Goal: Task Accomplishment & Management: Use online tool/utility

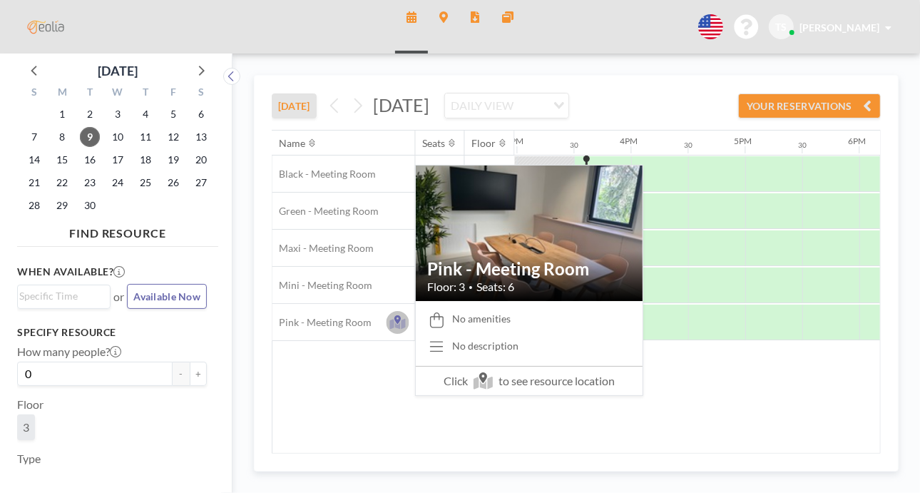
scroll to position [0, 1711]
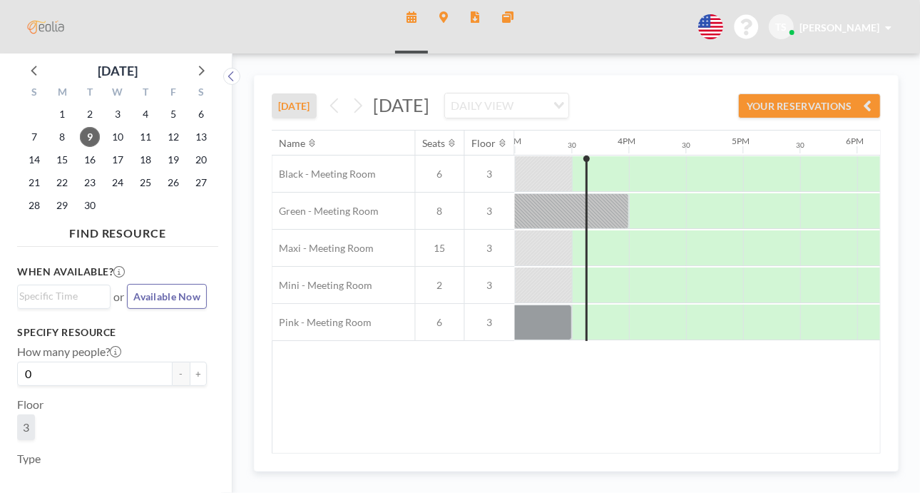
drag, startPoint x: 376, startPoint y: 106, endPoint x: 597, endPoint y: 106, distance: 221.0
click at [569, 106] on div "[DATE] DAILY VIEW Loading..." at bounding box center [446, 106] width 245 height 26
drag, startPoint x: 595, startPoint y: 107, endPoint x: 369, endPoint y: 111, distance: 226.0
click at [369, 111] on div "[DATE] DAILY VIEW Loading..." at bounding box center [446, 106] width 245 height 26
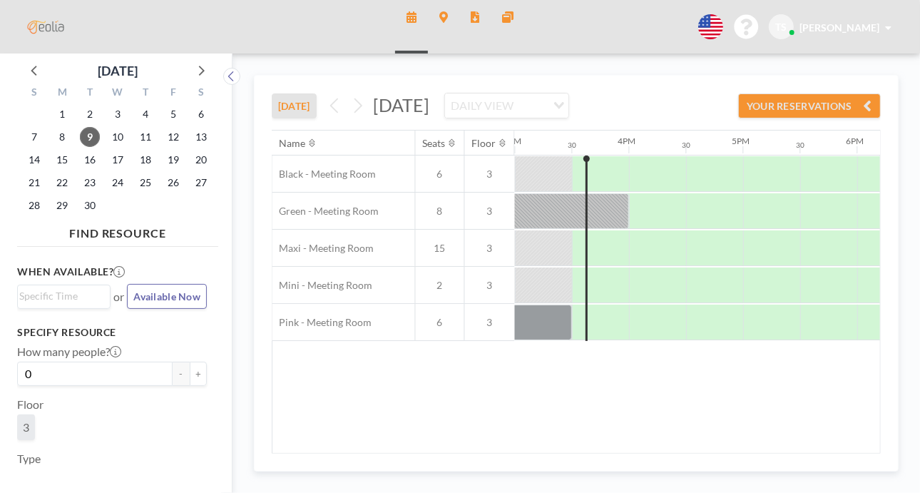
click at [375, 108] on span "[DATE]" at bounding box center [401, 104] width 56 height 21
drag, startPoint x: 376, startPoint y: 105, endPoint x: 587, endPoint y: 111, distance: 210.4
click at [429, 111] on span "[DATE]" at bounding box center [401, 104] width 56 height 21
drag, startPoint x: 589, startPoint y: 110, endPoint x: 376, endPoint y: 103, distance: 212.5
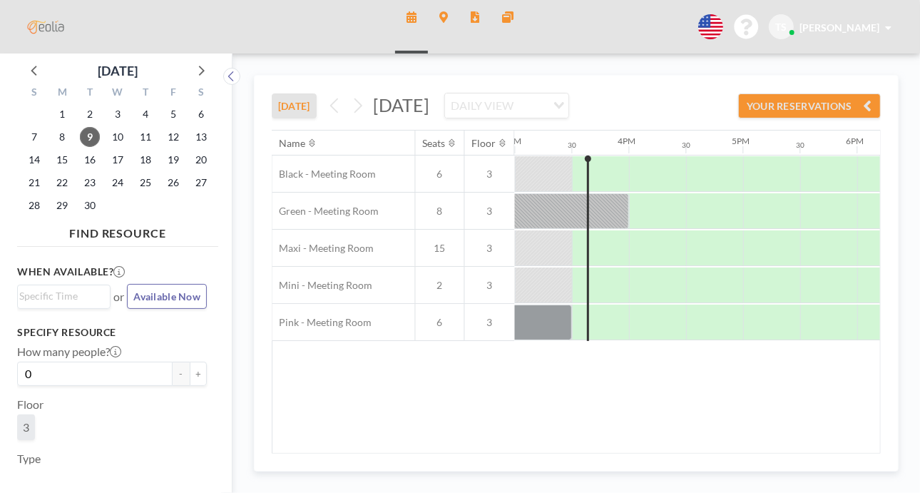
click at [376, 103] on span "[DATE]" at bounding box center [401, 104] width 56 height 21
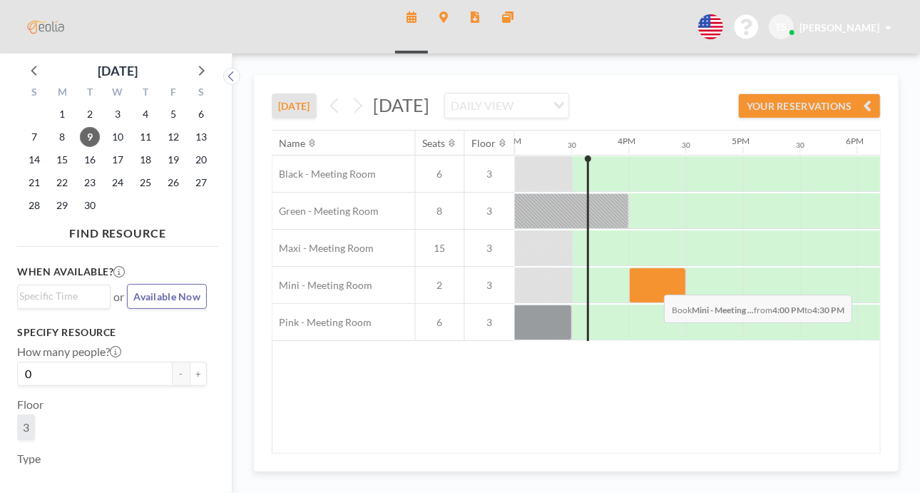
click at [653, 282] on div at bounding box center [657, 285] width 57 height 36
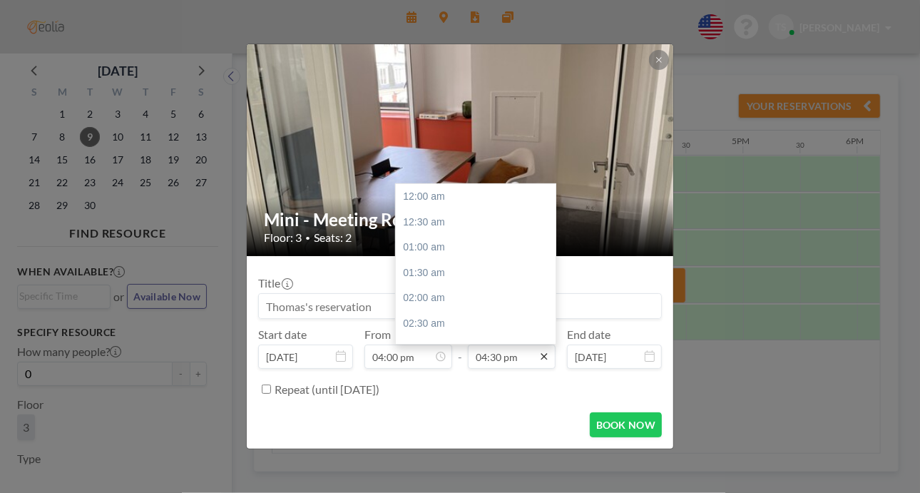
scroll to position [837, 0]
click at [426, 270] on div "06:00 pm" at bounding box center [479, 273] width 167 height 26
type input "06:00 pm"
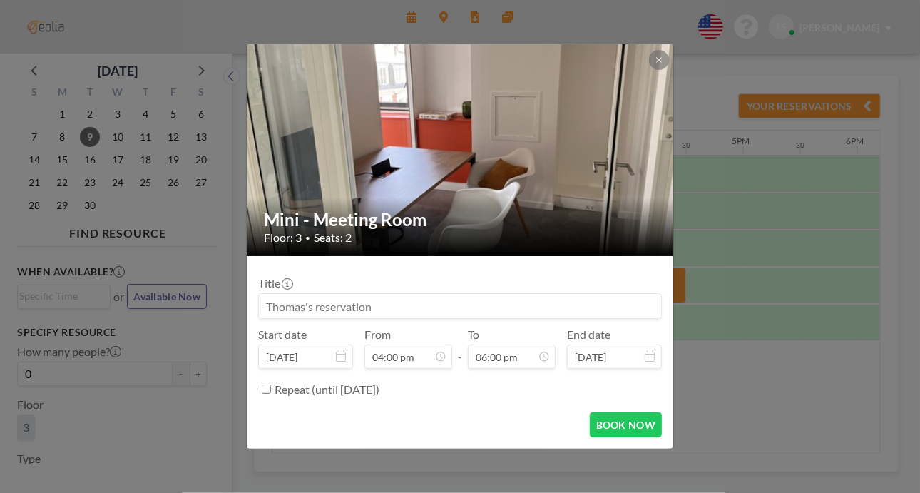
scroll to position [914, 0]
click at [605, 423] on button "BOOK NOW" at bounding box center [626, 424] width 72 height 25
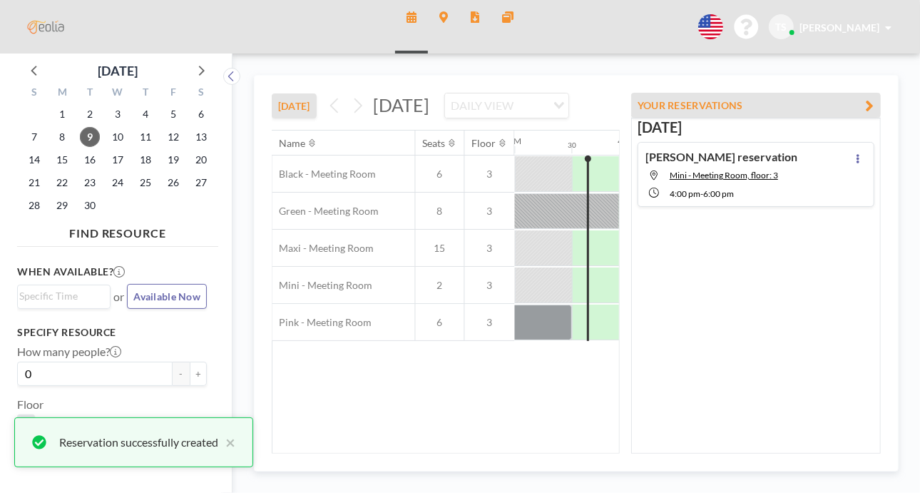
click at [868, 98] on icon "button" at bounding box center [869, 105] width 9 height 17
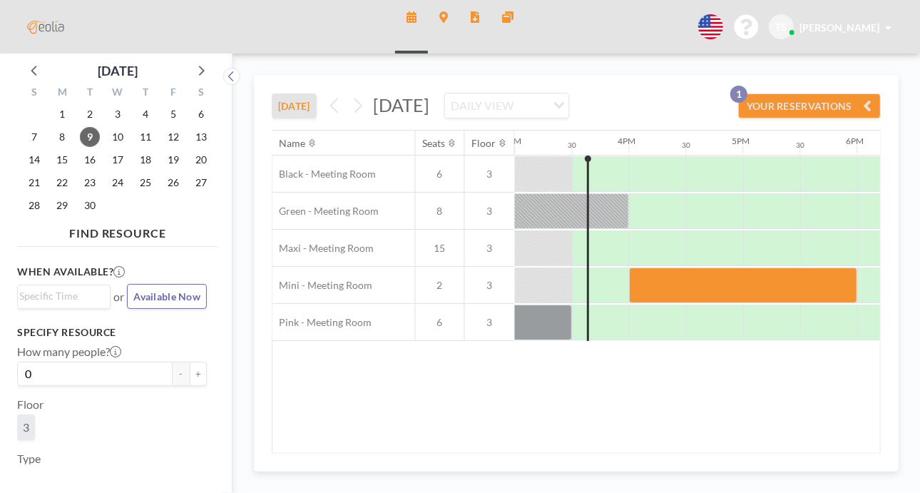
drag, startPoint x: 377, startPoint y: 102, endPoint x: 587, endPoint y: 113, distance: 210.6
click at [429, 113] on span "[DATE]" at bounding box center [401, 104] width 56 height 21
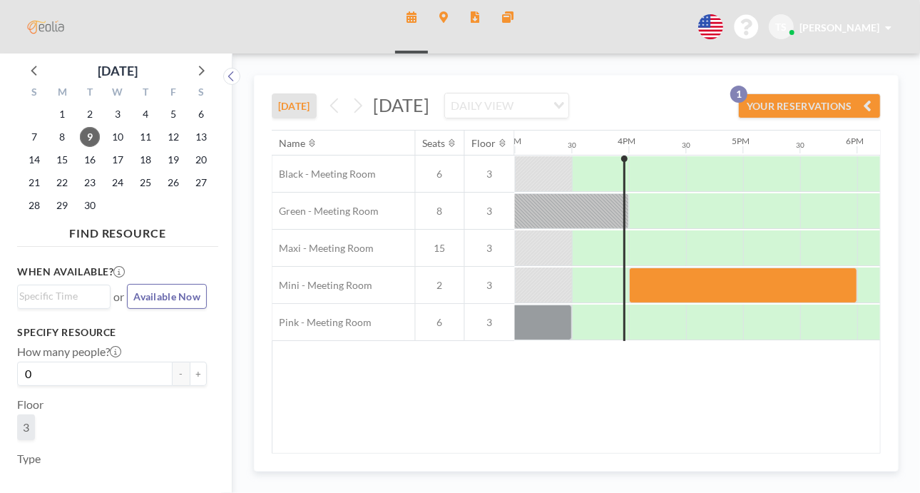
click at [572, 351] on div "Name Seats Floor 12AM 30 1AM 30 2AM 30 3AM 30 4AM 30 5AM 30 6AM 30 7AM 30 8AM 3…" at bounding box center [575, 291] width 607 height 322
